Goal: Information Seeking & Learning: Learn about a topic

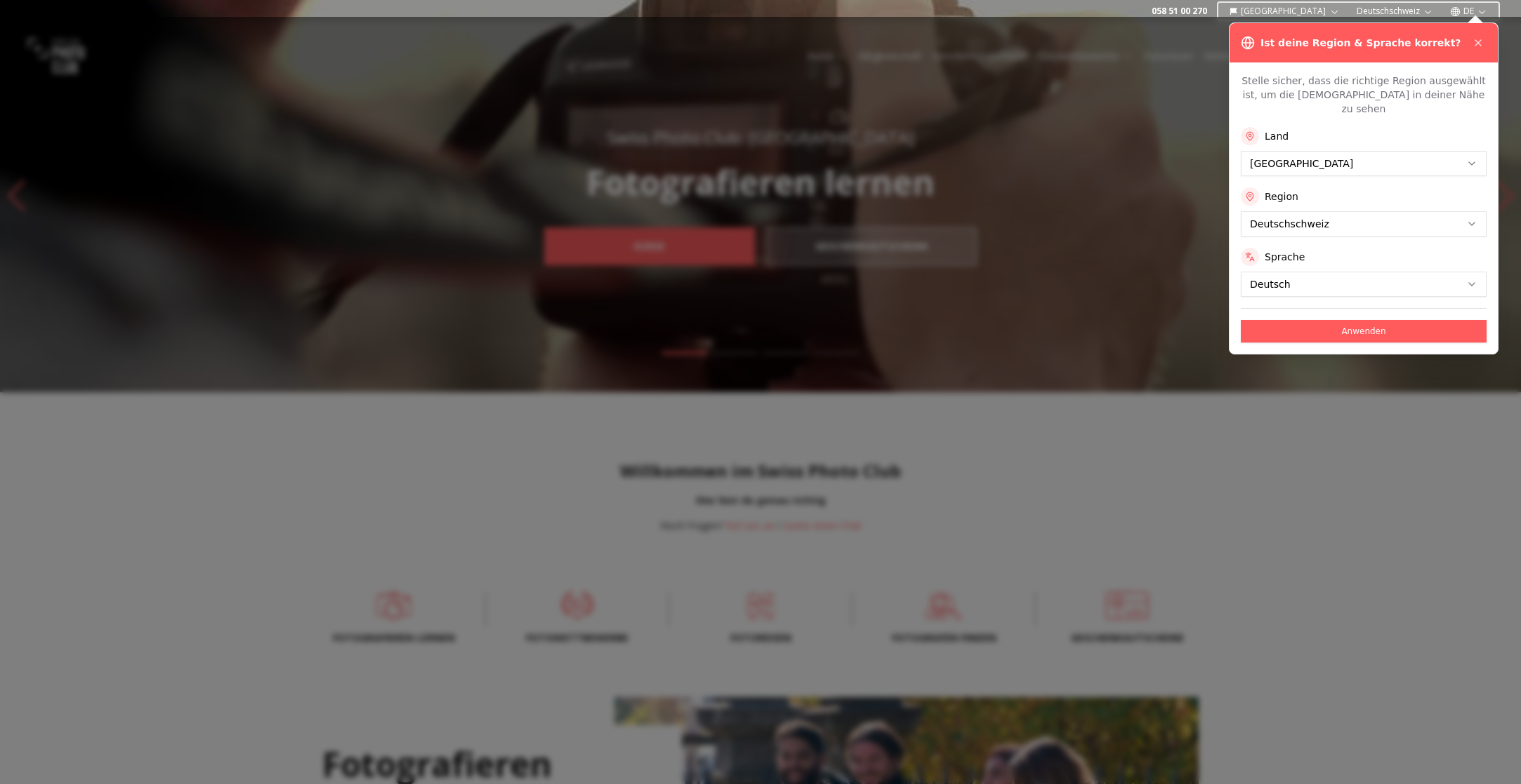
click at [1360, 323] on button "Anwenden" at bounding box center [1363, 332] width 245 height 23
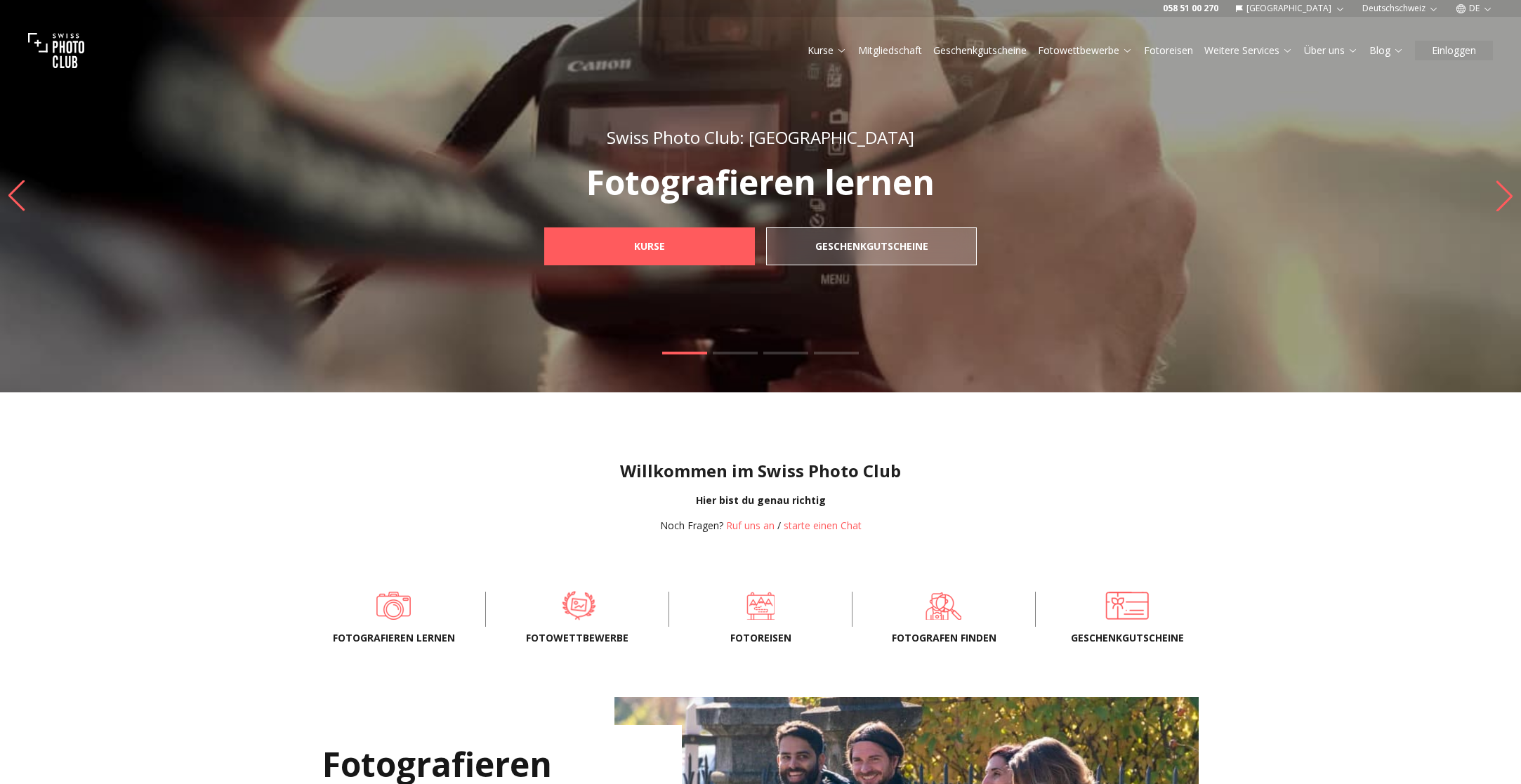
click at [581, 614] on span at bounding box center [579, 605] width 140 height 42
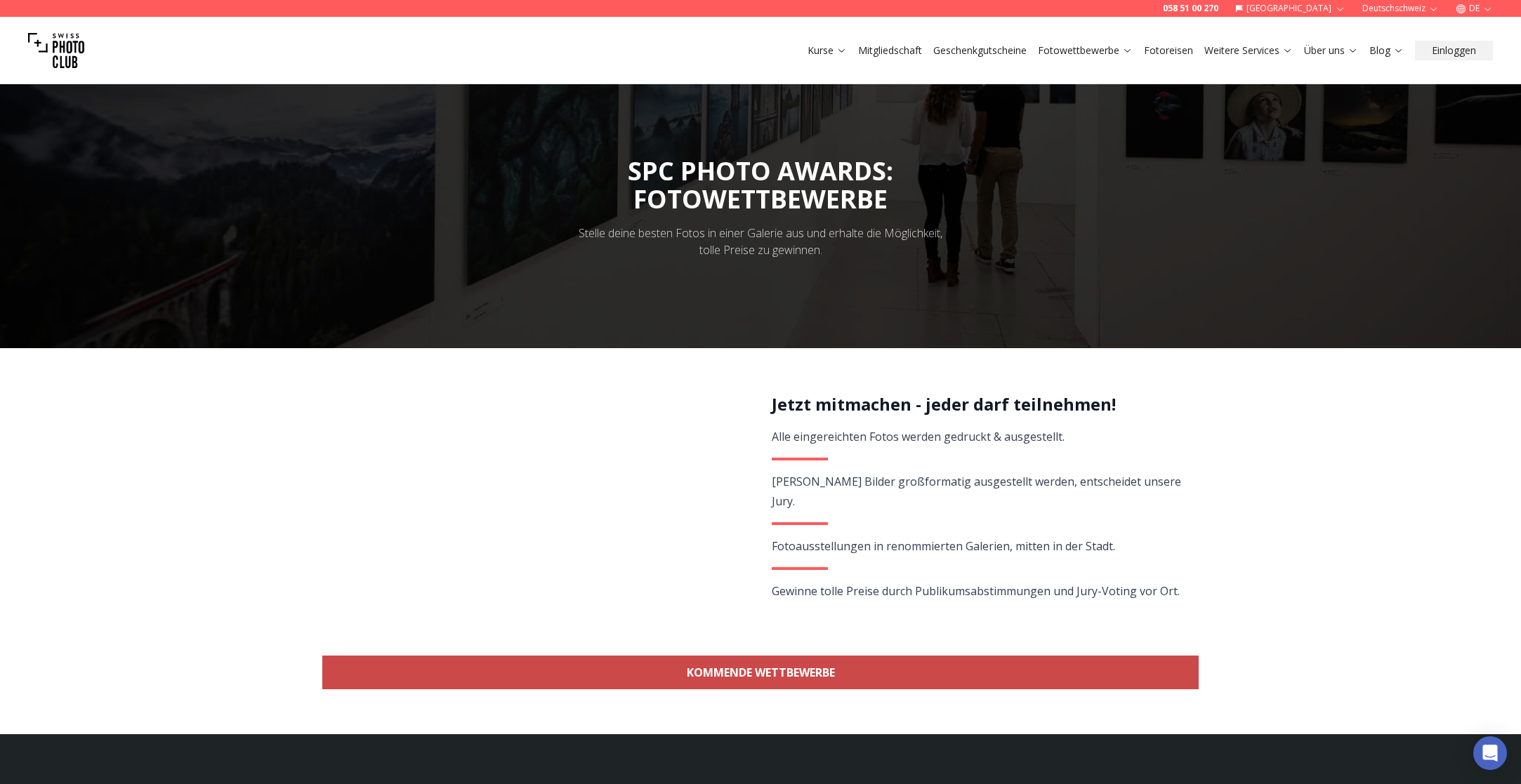
click at [815, 679] on link "KOMMENDE WETTBEWERBE" at bounding box center [760, 672] width 876 height 34
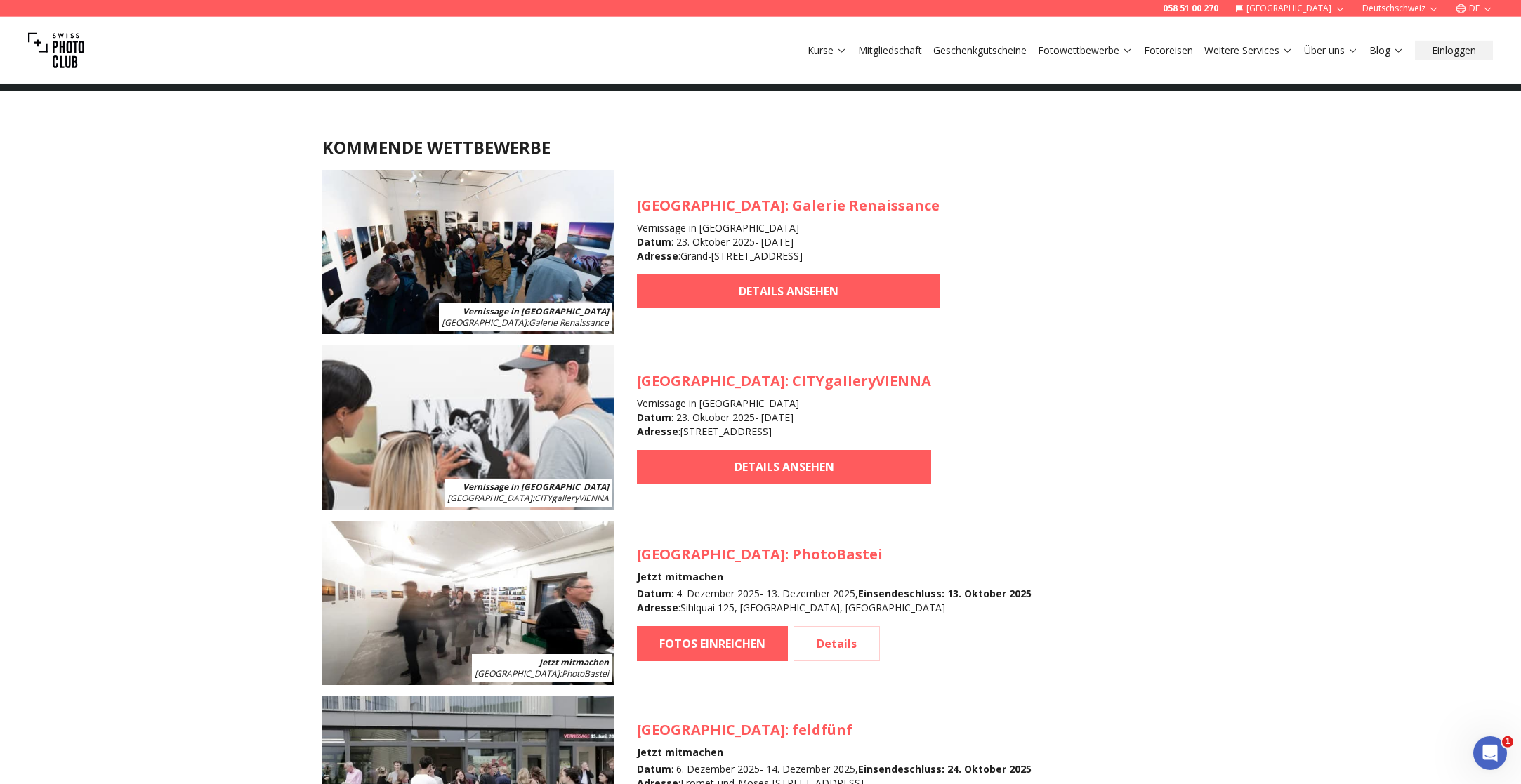
scroll to position [1251, 0]
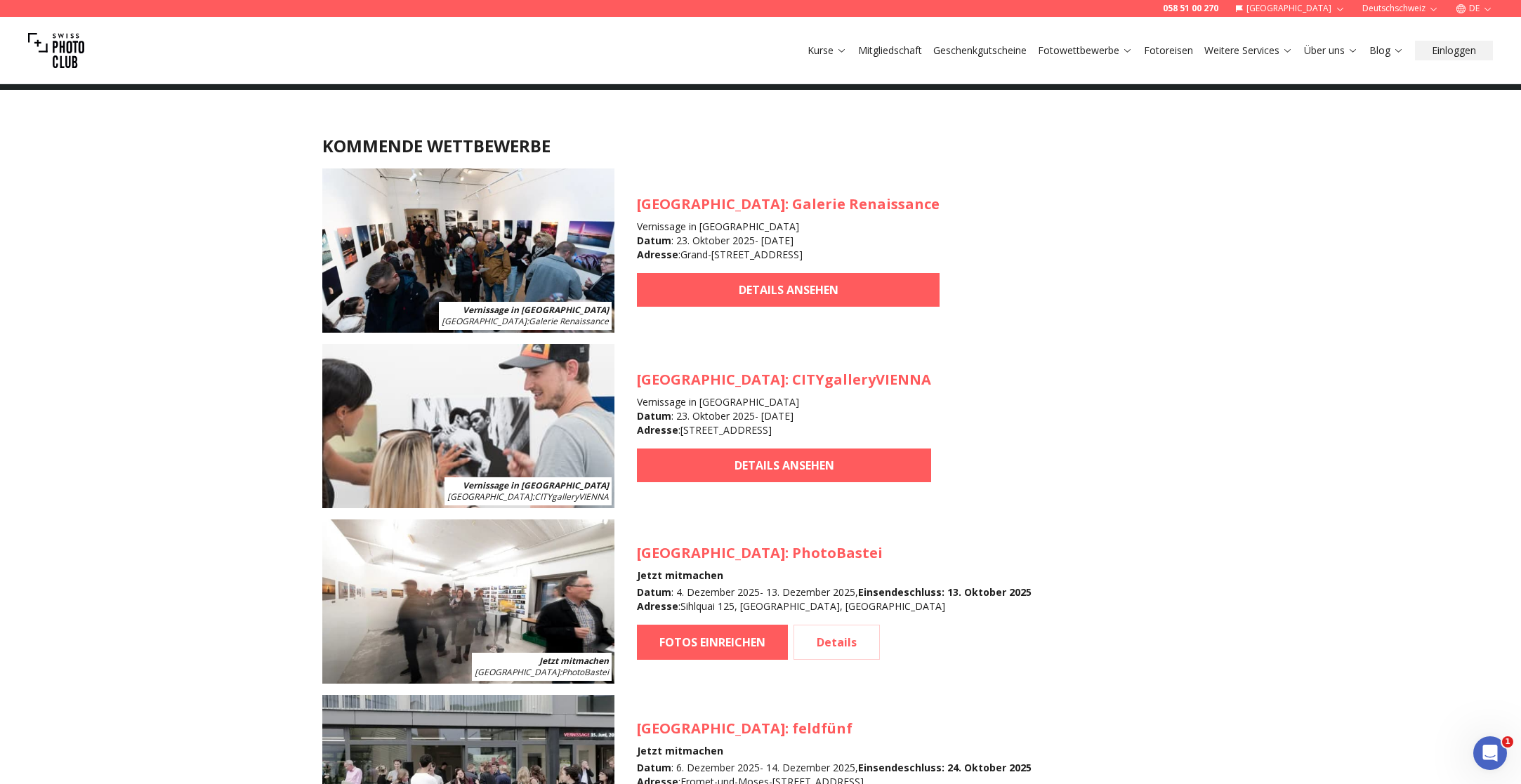
click at [579, 610] on img at bounding box center [467, 601] width 292 height 164
click at [834, 643] on link "Details" at bounding box center [836, 642] width 86 height 35
